Goal: Navigation & Orientation: Find specific page/section

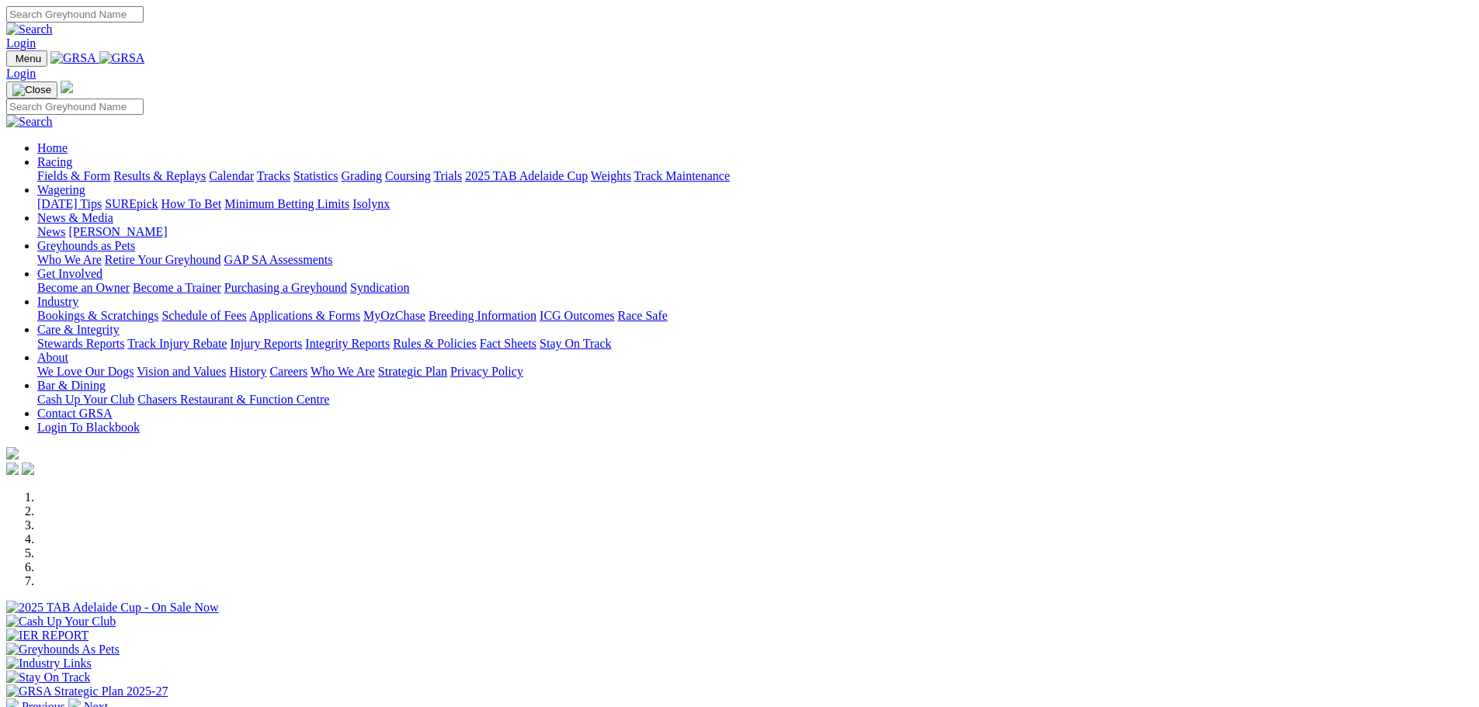
click at [85, 183] on link "Wagering" at bounding box center [61, 189] width 48 height 13
click at [113, 211] on link "News & Media" at bounding box center [75, 217] width 76 height 13
click at [85, 183] on link "Wagering" at bounding box center [61, 189] width 48 height 13
click at [72, 155] on link "Racing" at bounding box center [54, 161] width 35 height 13
click at [145, 65] on img at bounding box center [122, 58] width 46 height 14
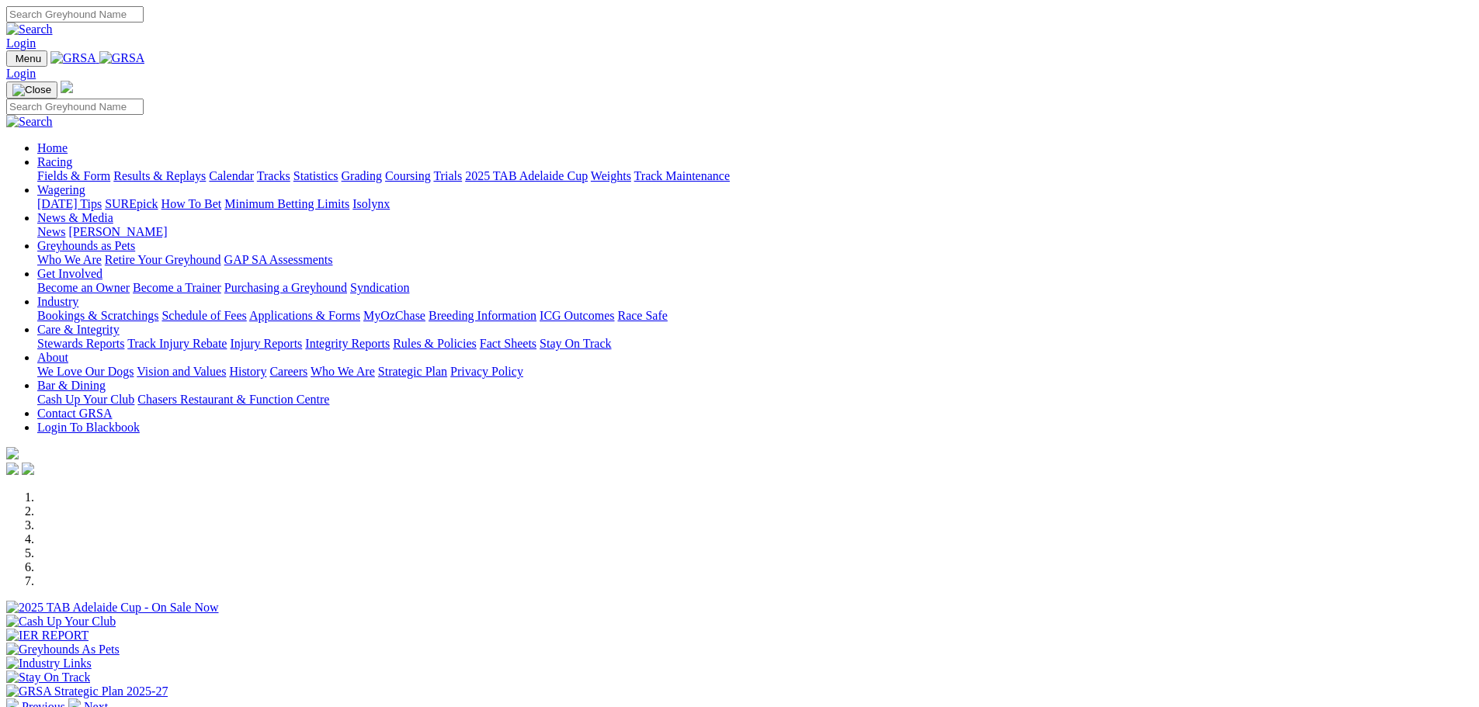
click at [72, 155] on link "Racing" at bounding box center [54, 161] width 35 height 13
click at [113, 211] on link "News & Media" at bounding box center [75, 217] width 76 height 13
click at [167, 225] on link "[PERSON_NAME]" at bounding box center [117, 231] width 99 height 13
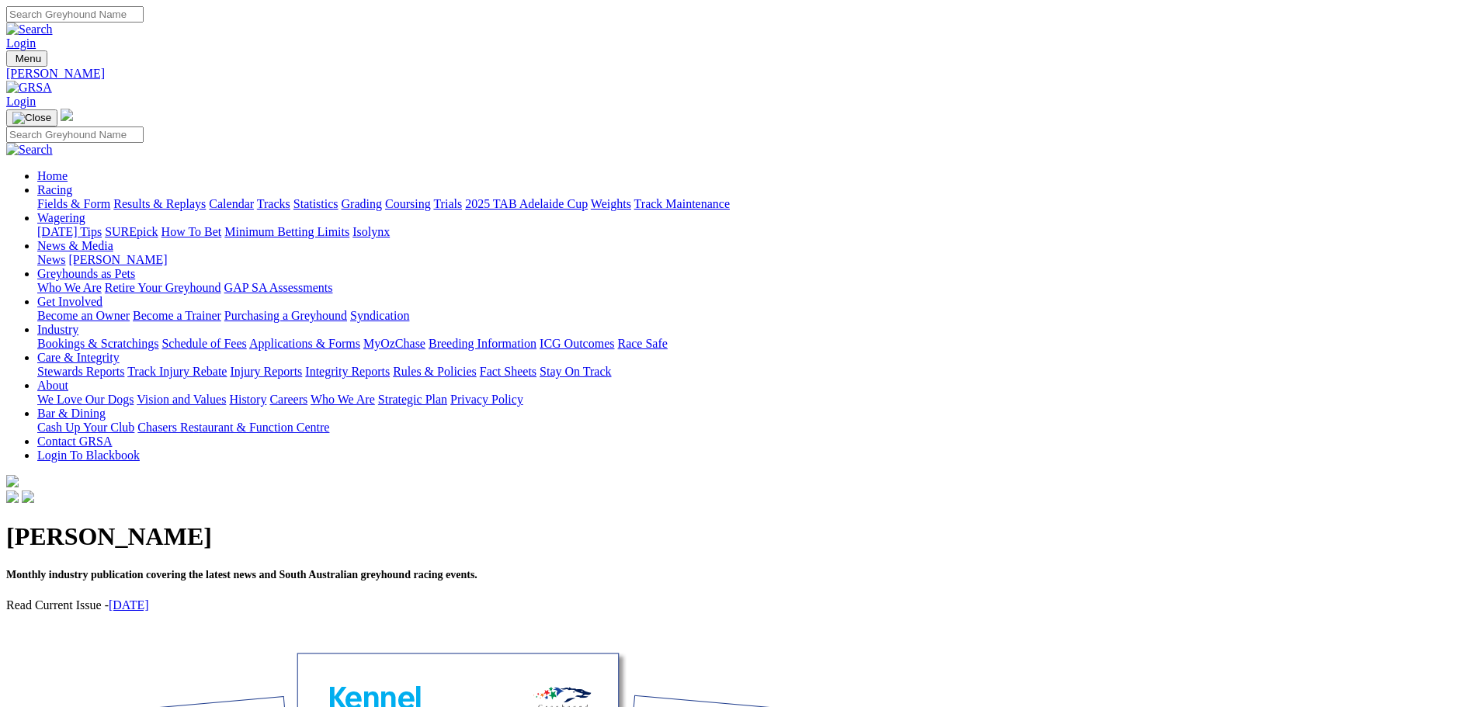
click at [149, 598] on link "[DATE]" at bounding box center [129, 604] width 40 height 13
